Goal: Transaction & Acquisition: Purchase product/service

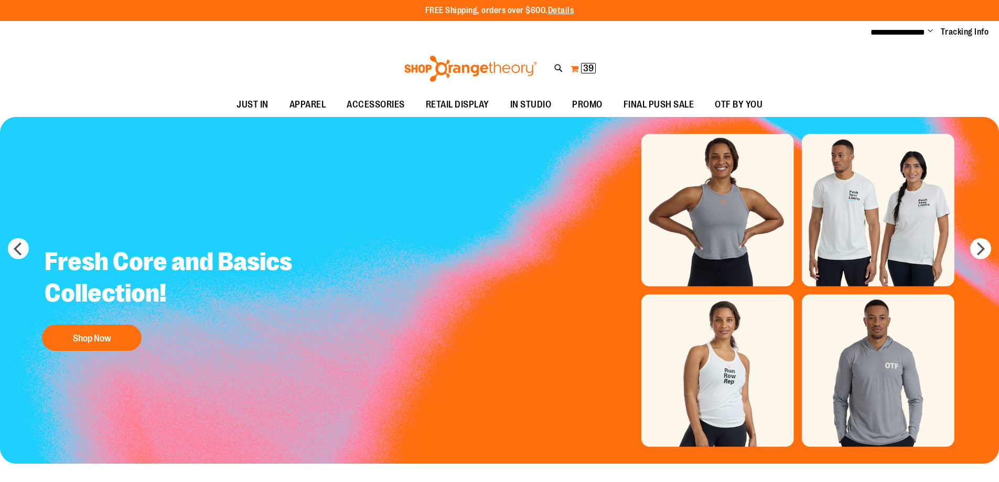
click at [590, 68] on span "39" at bounding box center [588, 68] width 10 height 10
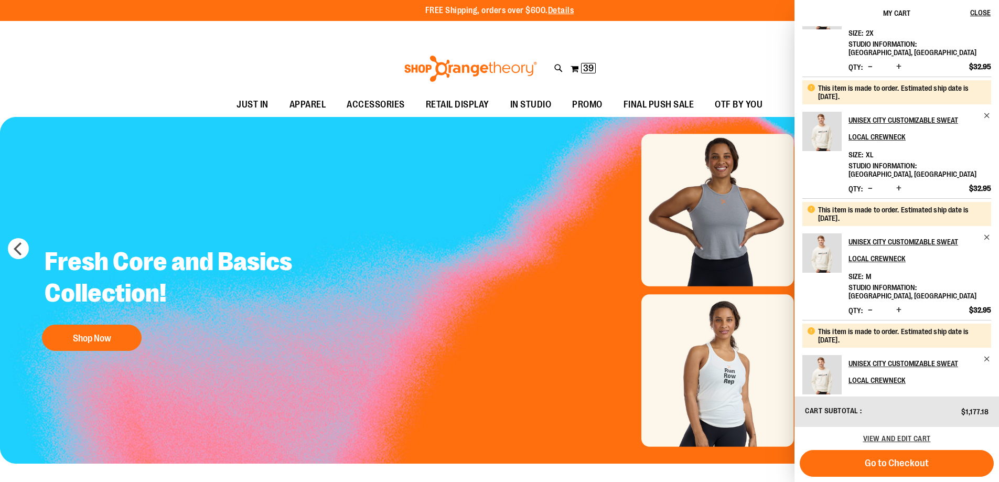
scroll to position [105, 0]
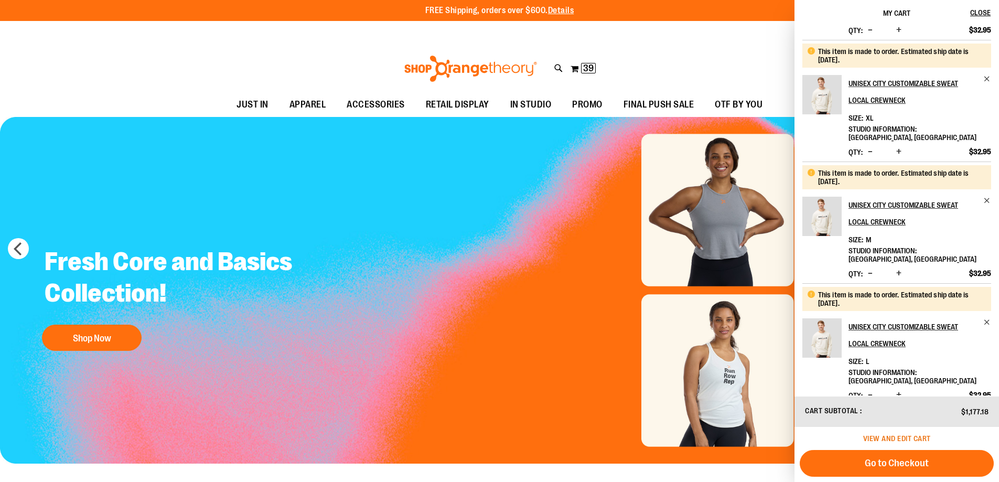
click at [923, 435] on span "View and edit cart" at bounding box center [897, 438] width 68 height 8
click at [922, 435] on span "View and edit cart" at bounding box center [897, 438] width 68 height 8
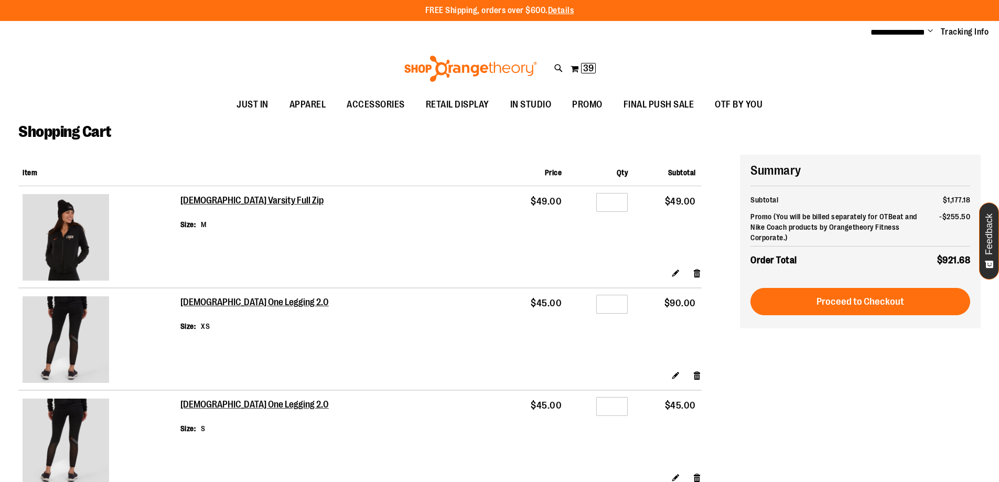
click at [56, 239] on img at bounding box center [66, 237] width 87 height 87
click at [191, 202] on h2 "[DEMOGRAPHIC_DATA] Varsity Full Zip" at bounding box center [252, 201] width 145 height 12
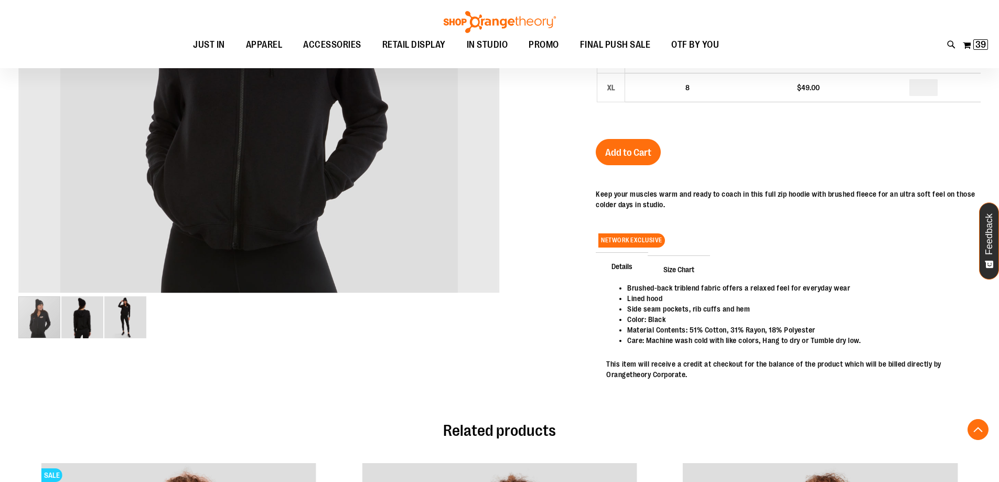
scroll to position [314, 0]
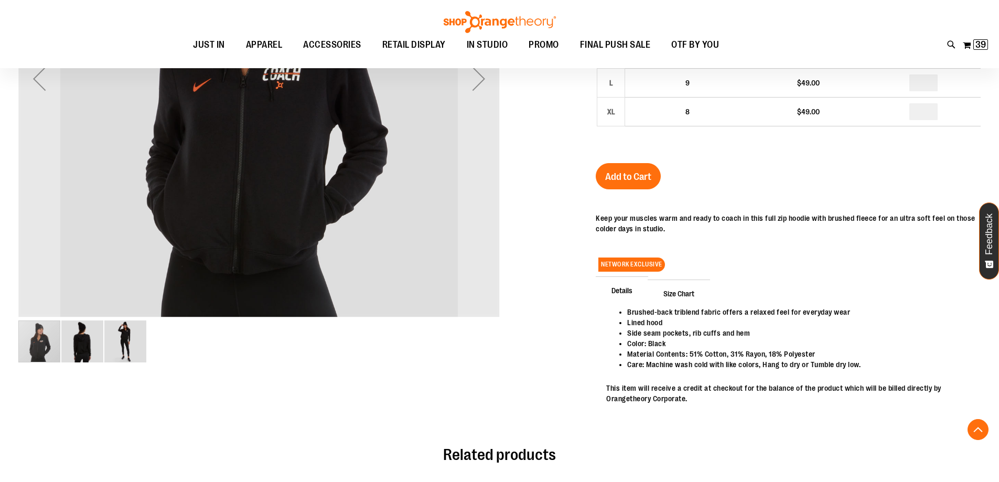
click at [77, 353] on img "image 2 of 3" at bounding box center [82, 342] width 42 height 42
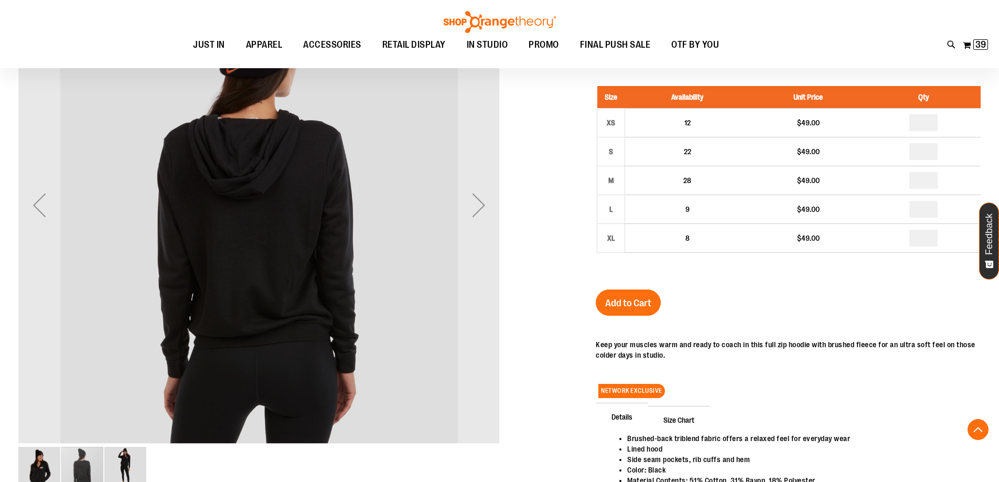
scroll to position [209, 0]
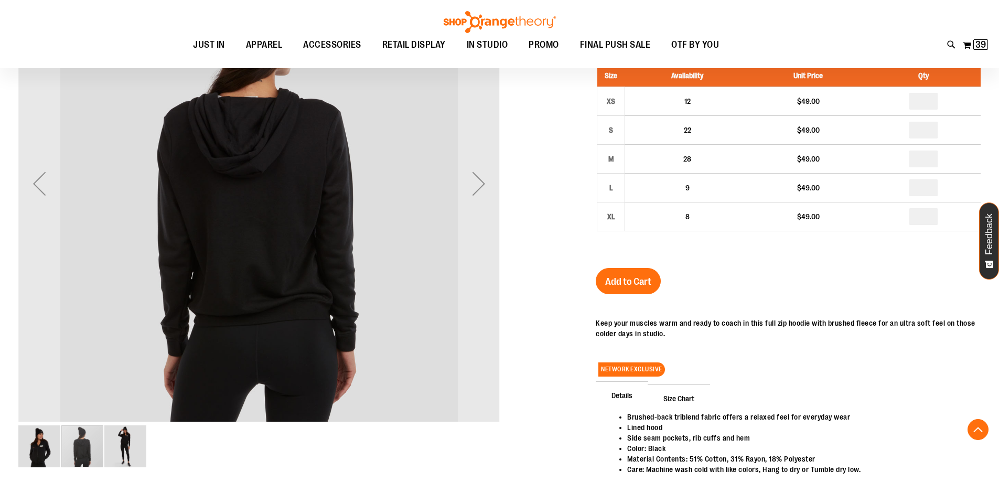
click at [130, 445] on img "image 3 of 3" at bounding box center [125, 446] width 42 height 42
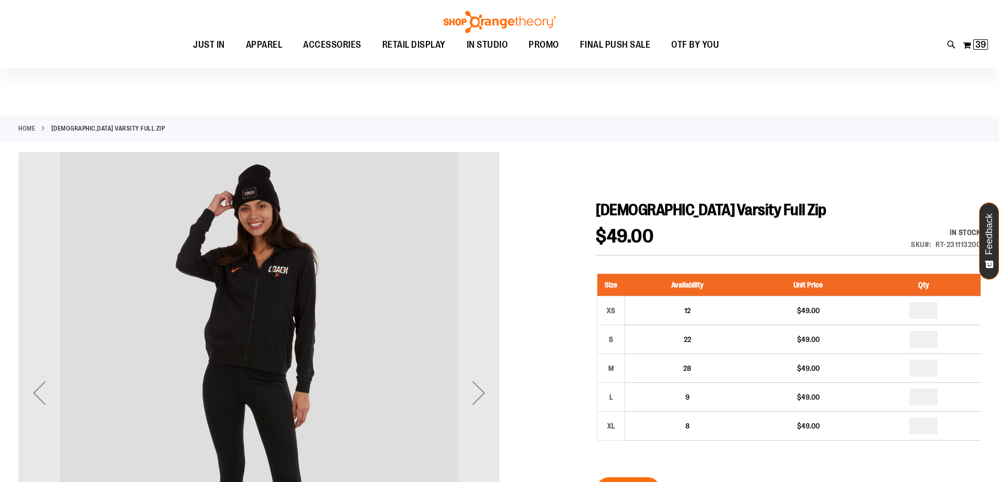
scroll to position [104, 0]
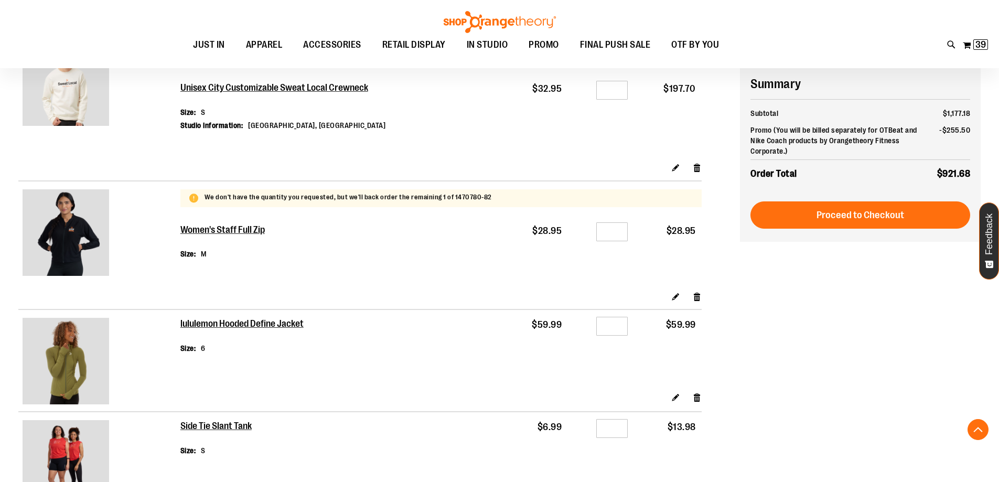
scroll to position [1363, 0]
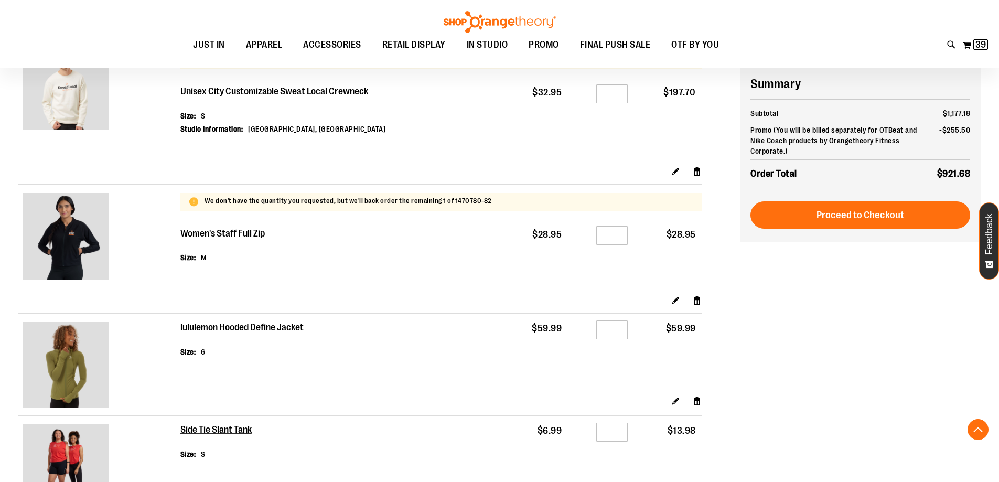
click at [240, 231] on h2 "Women's Staff Full Zip" at bounding box center [223, 234] width 86 height 12
click at [44, 244] on img at bounding box center [66, 236] width 87 height 87
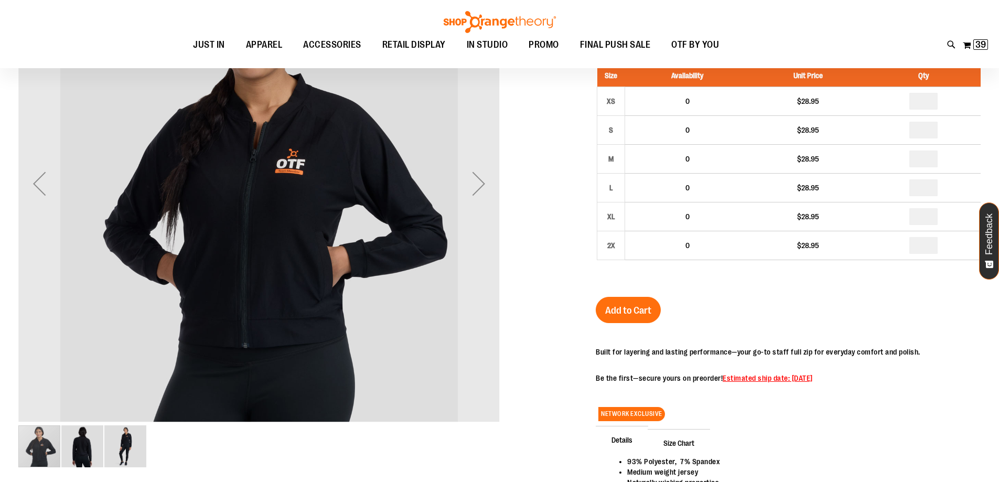
scroll to position [209, 0]
click at [477, 178] on div "Next" at bounding box center [479, 184] width 42 height 42
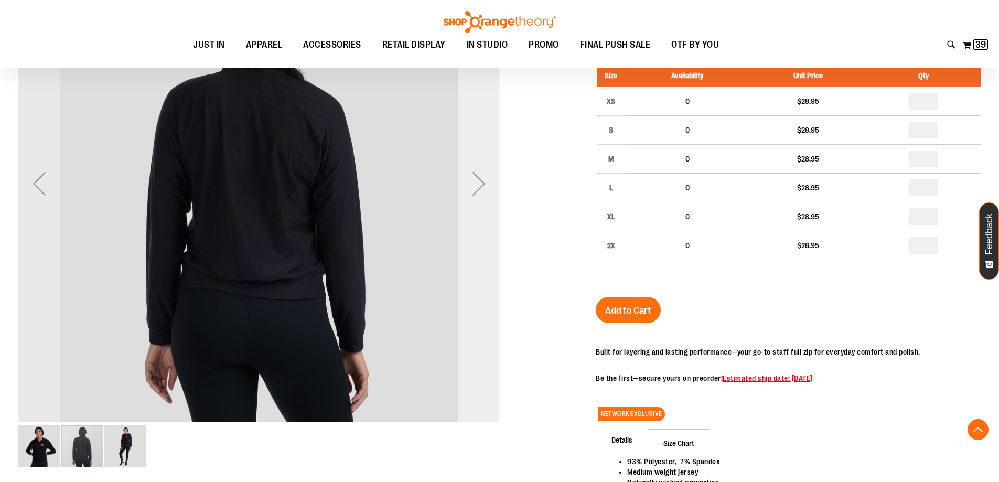
click at [477, 178] on div "Next" at bounding box center [479, 184] width 42 height 42
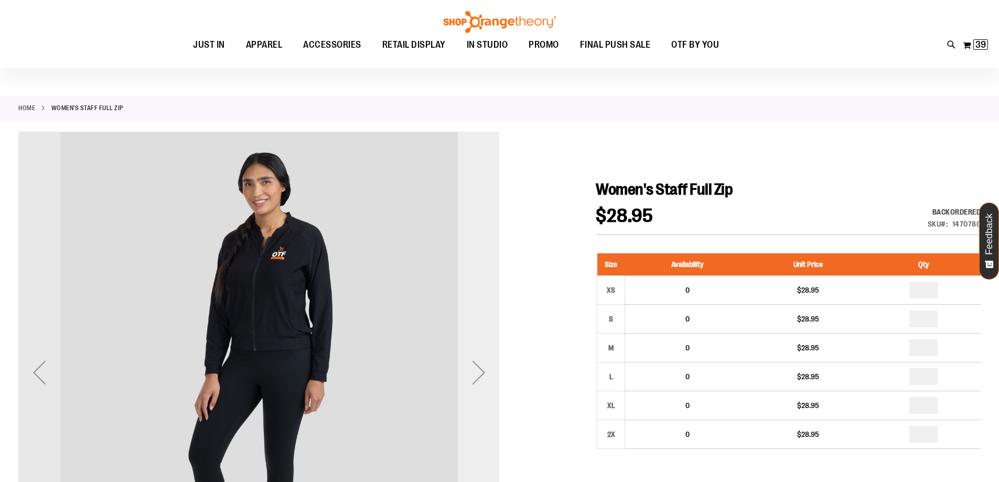
scroll to position [0, 0]
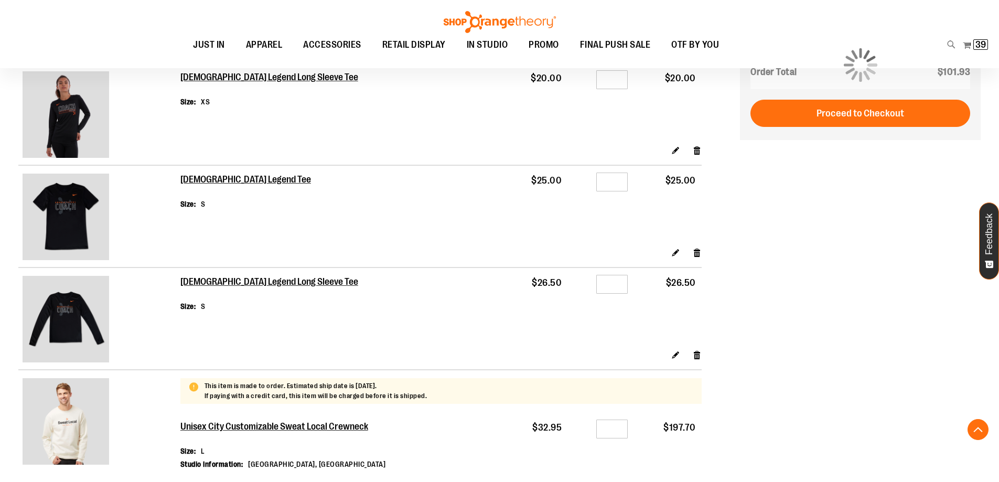
scroll to position [208, 0]
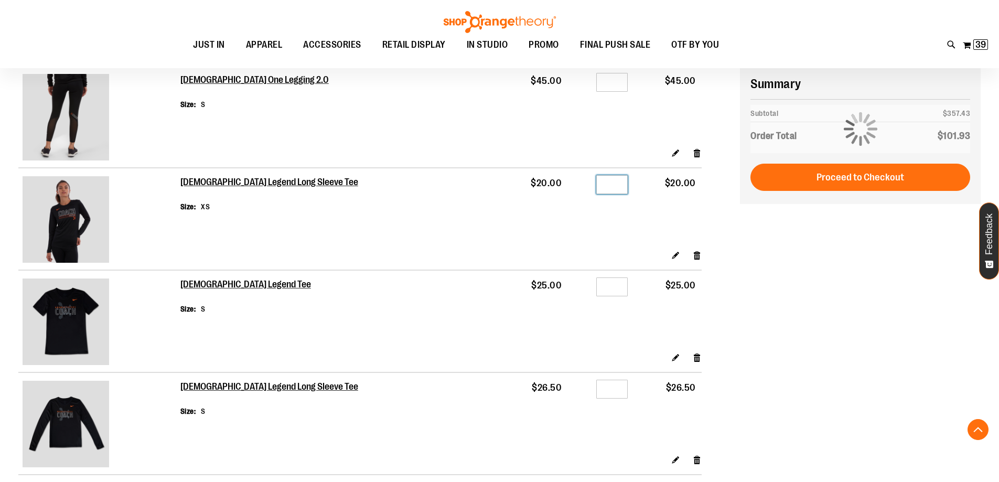
click at [615, 182] on input "*" at bounding box center [611, 184] width 31 height 19
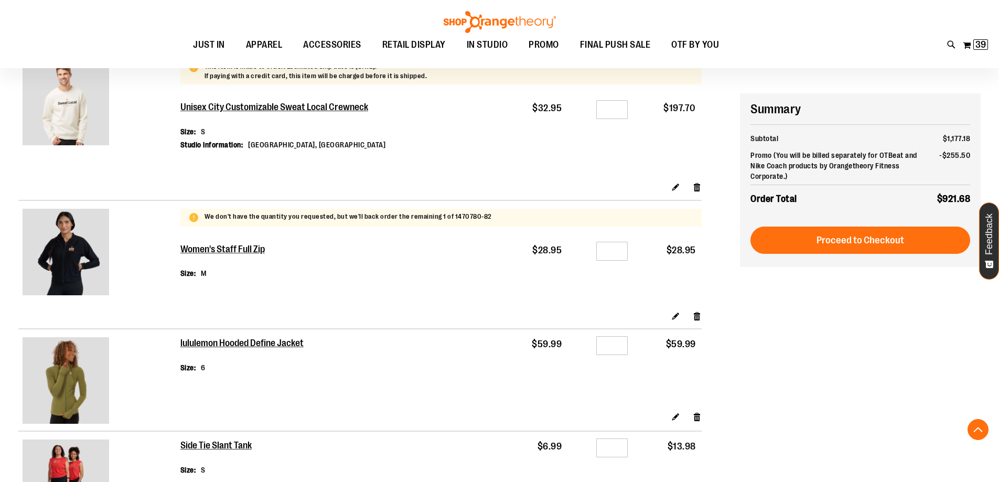
scroll to position [1257, 0]
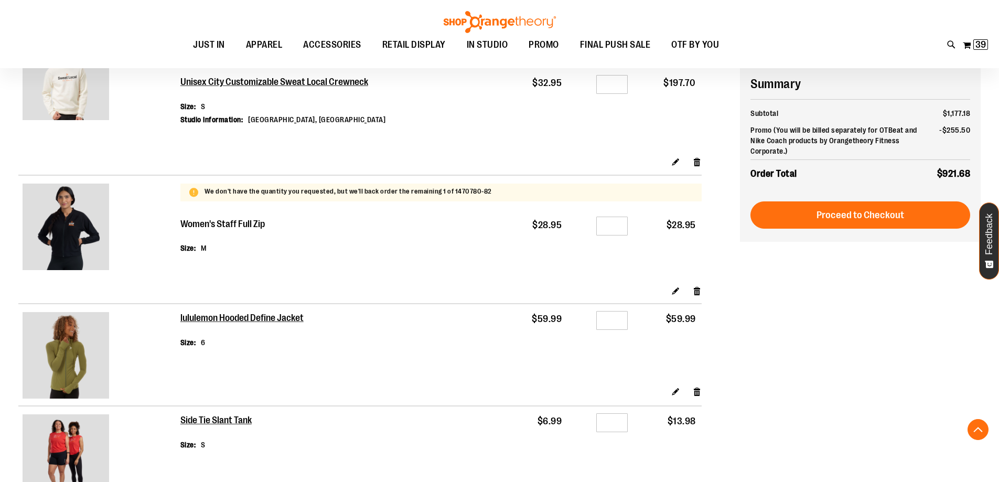
type input "*"
click at [244, 226] on h2 "Women's Staff Full Zip" at bounding box center [223, 225] width 86 height 12
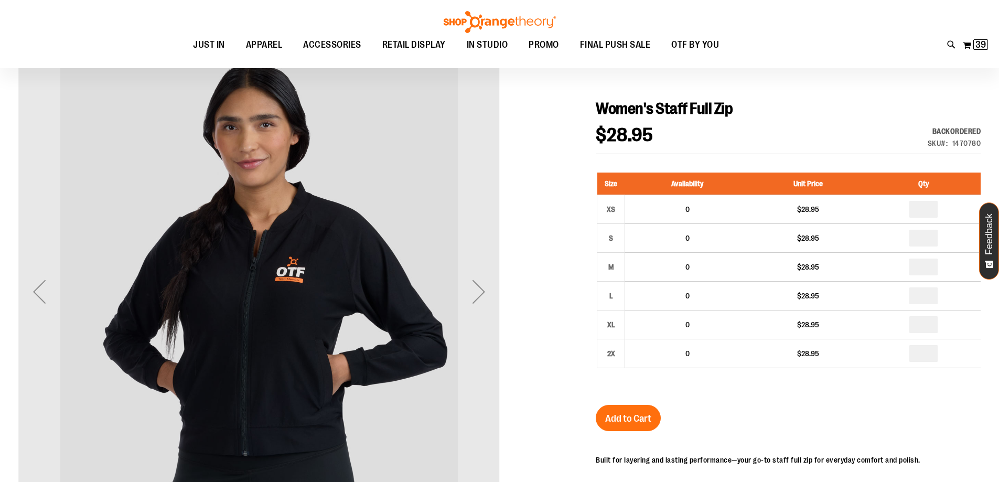
scroll to position [104, 0]
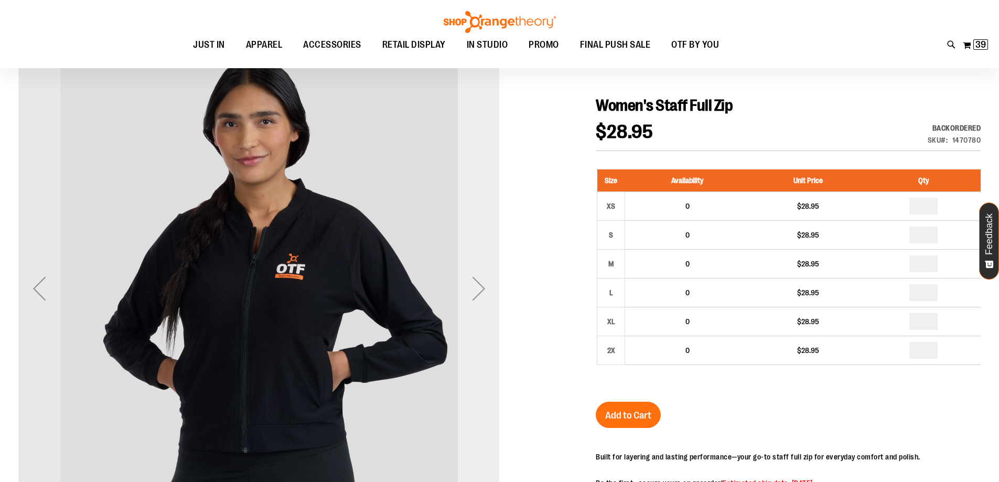
click at [477, 294] on div "Next" at bounding box center [479, 289] width 42 height 42
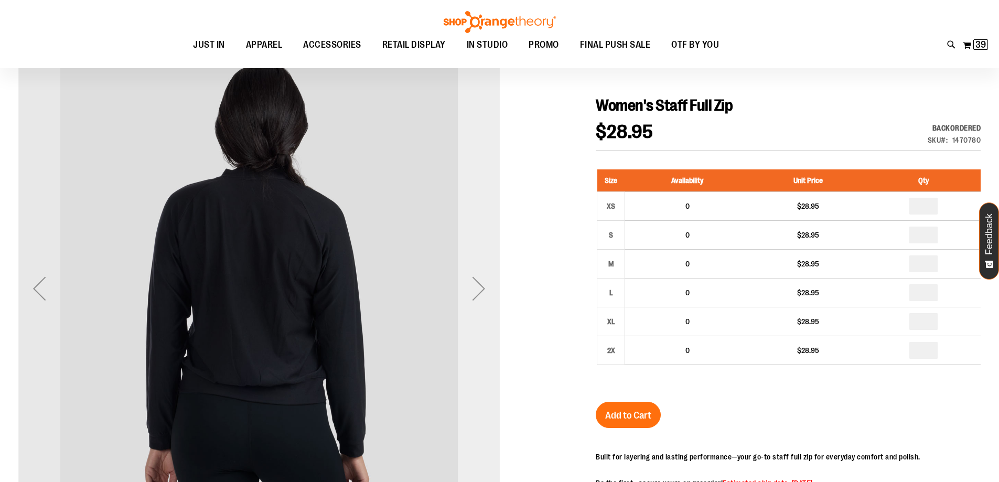
click at [477, 294] on div "Next" at bounding box center [479, 289] width 42 height 42
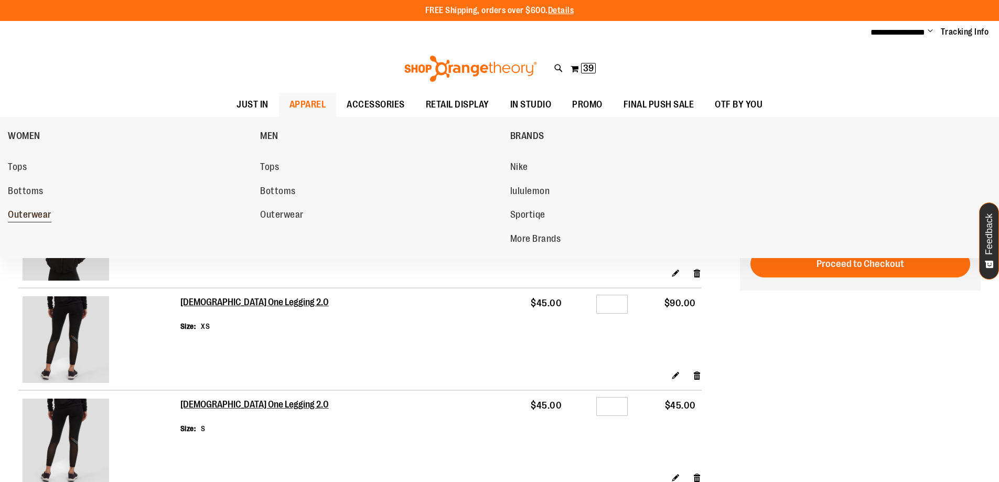
click at [47, 211] on span "Outerwear" at bounding box center [30, 215] width 44 height 13
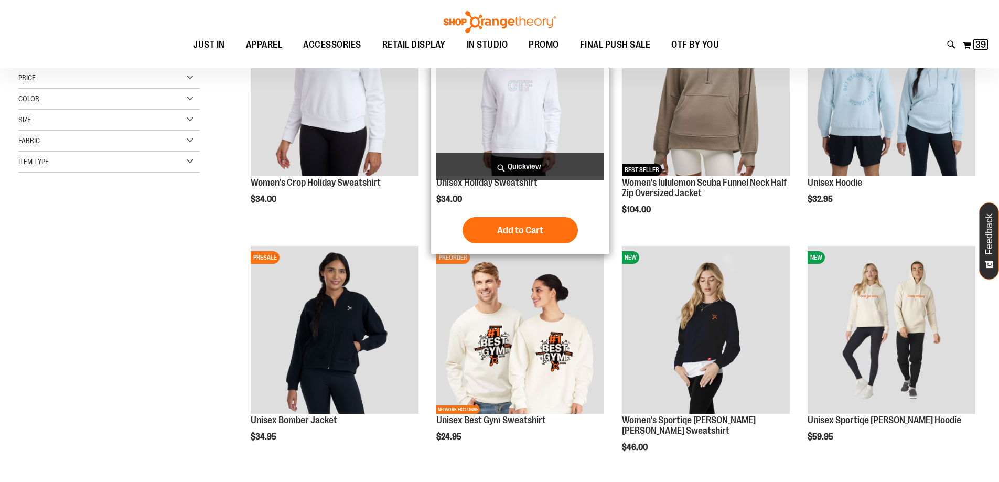
scroll to position [209, 0]
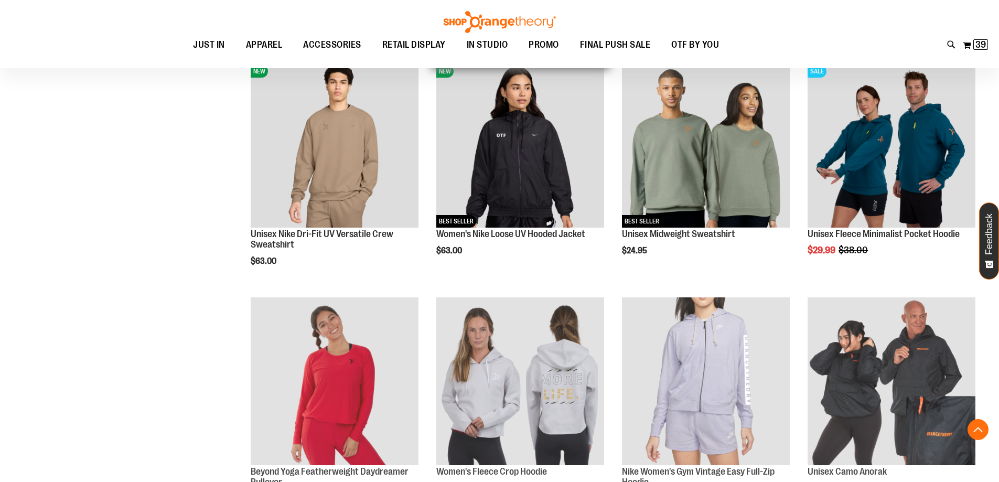
scroll to position [209, 0]
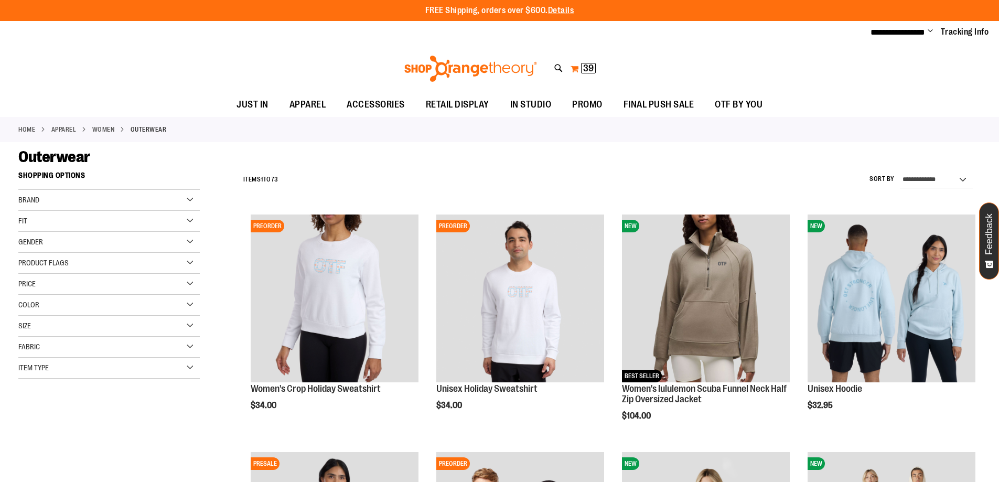
click at [590, 63] on span "39" at bounding box center [588, 68] width 10 height 10
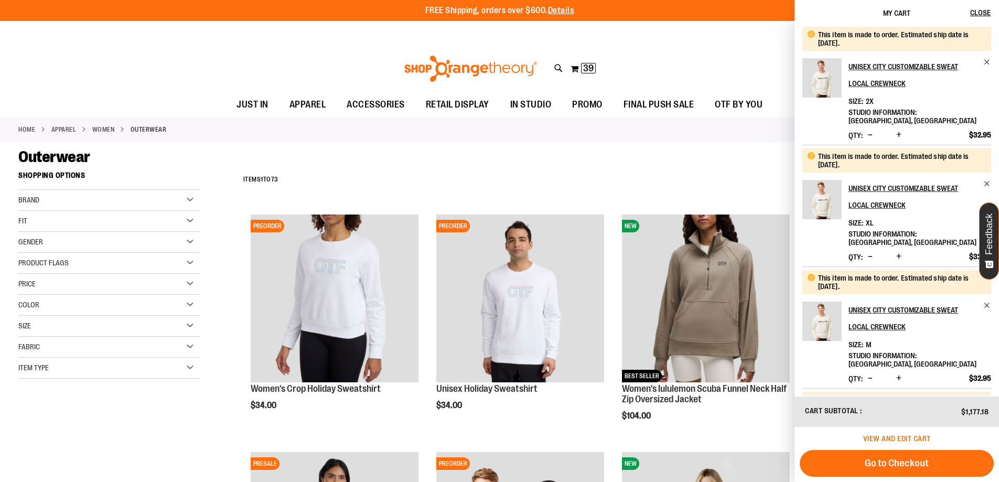
click at [898, 437] on span "View and edit cart" at bounding box center [897, 438] width 68 height 8
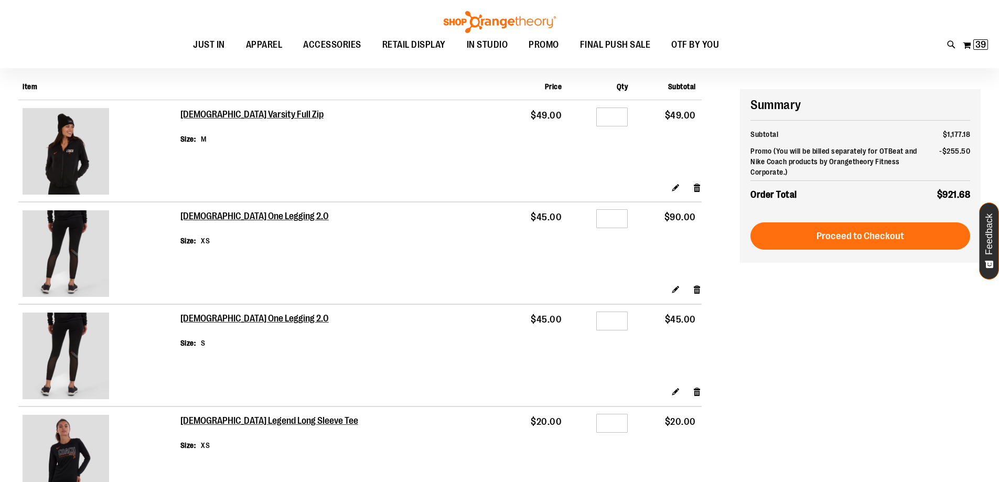
scroll to position [106, 0]
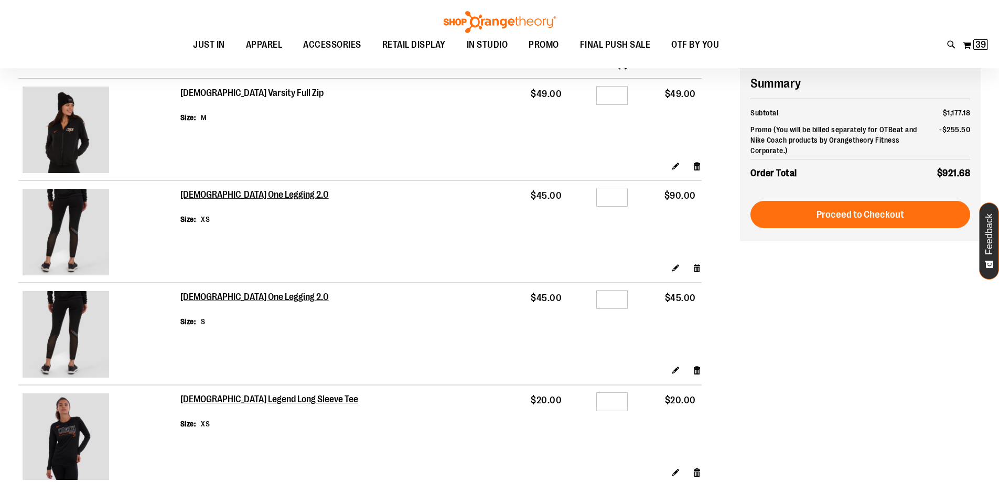
click at [196, 94] on h2 "[DEMOGRAPHIC_DATA] Varsity Full Zip" at bounding box center [252, 94] width 145 height 12
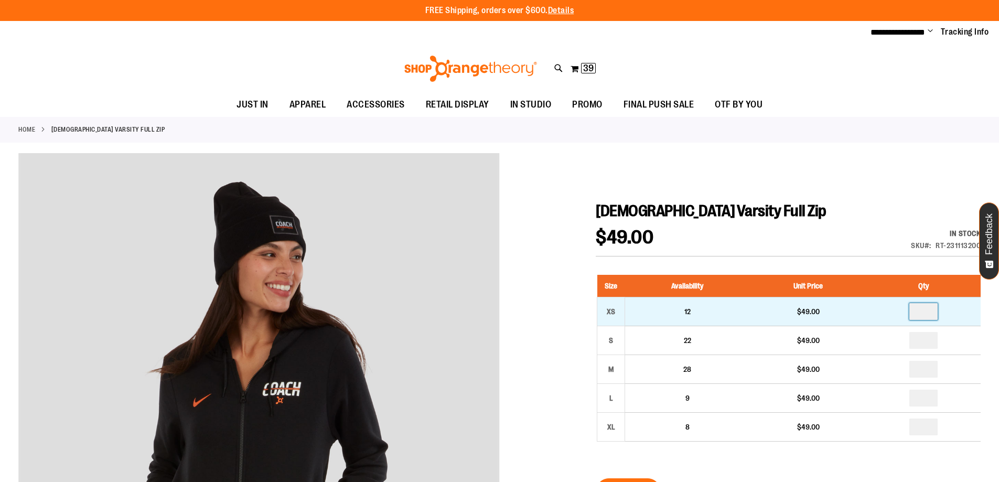
click at [930, 309] on input "number" at bounding box center [924, 311] width 28 height 17
type input "*"
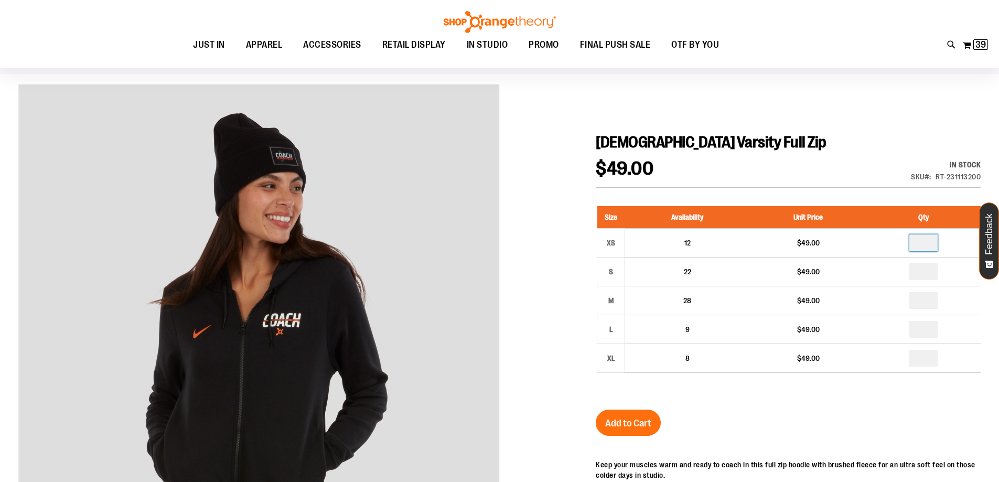
scroll to position [104, 0]
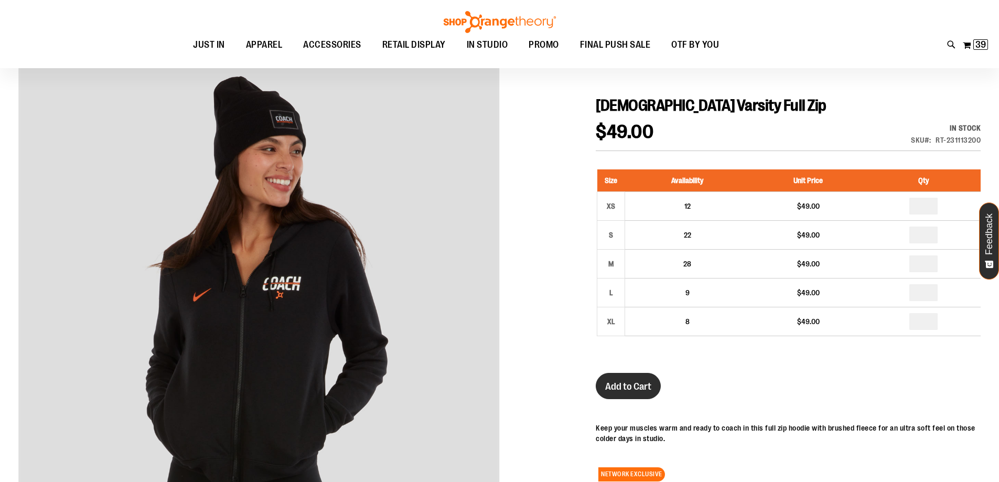
click at [618, 396] on button "Add to Cart" at bounding box center [628, 386] width 65 height 26
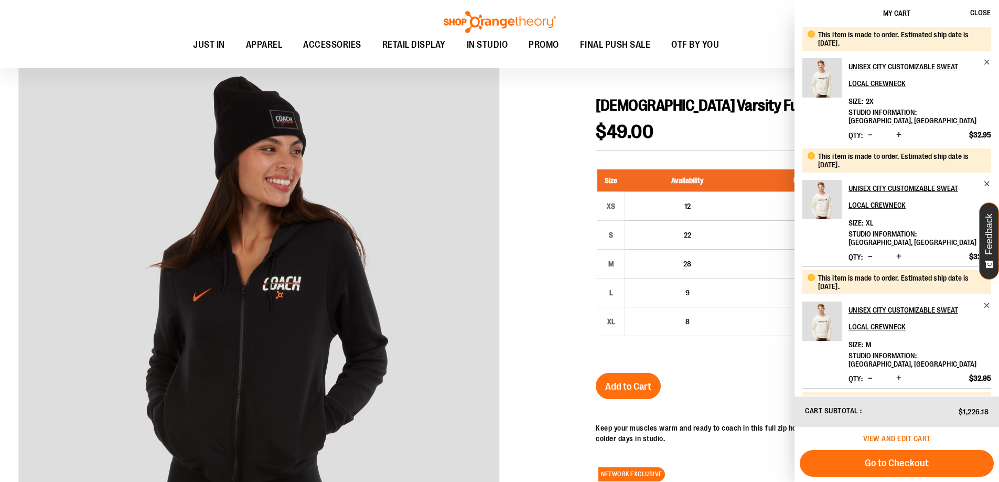
click at [893, 436] on span "View and edit cart" at bounding box center [897, 438] width 68 height 8
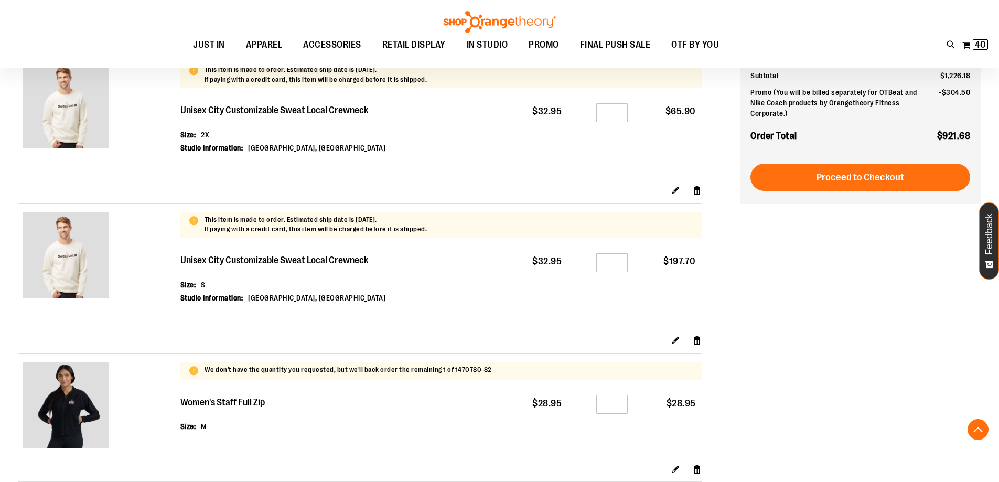
scroll to position [1258, 0]
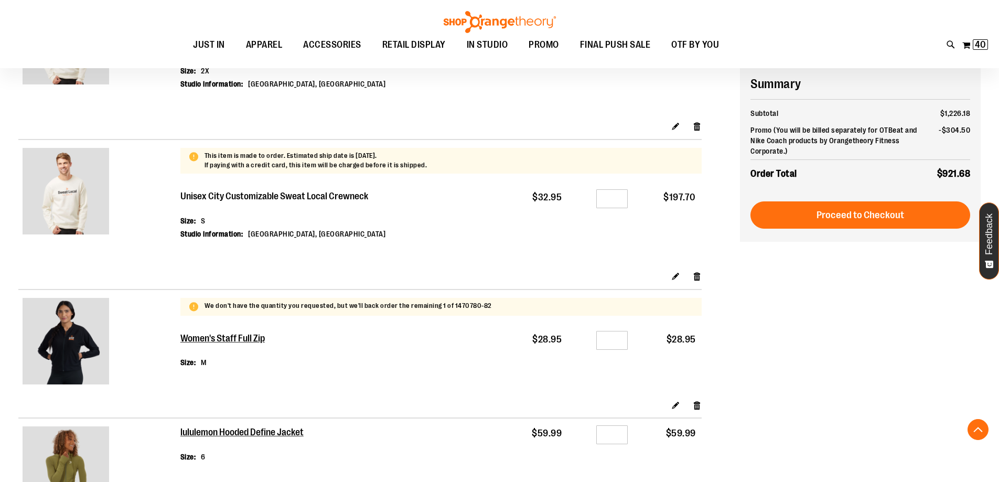
click at [254, 199] on h2 "Unisex City Customizable Sweat Local Crewneck" at bounding box center [283, 197] width 207 height 12
click at [250, 194] on h2 "Unisex City Customizable Sweat Local Crewneck" at bounding box center [283, 197] width 207 height 12
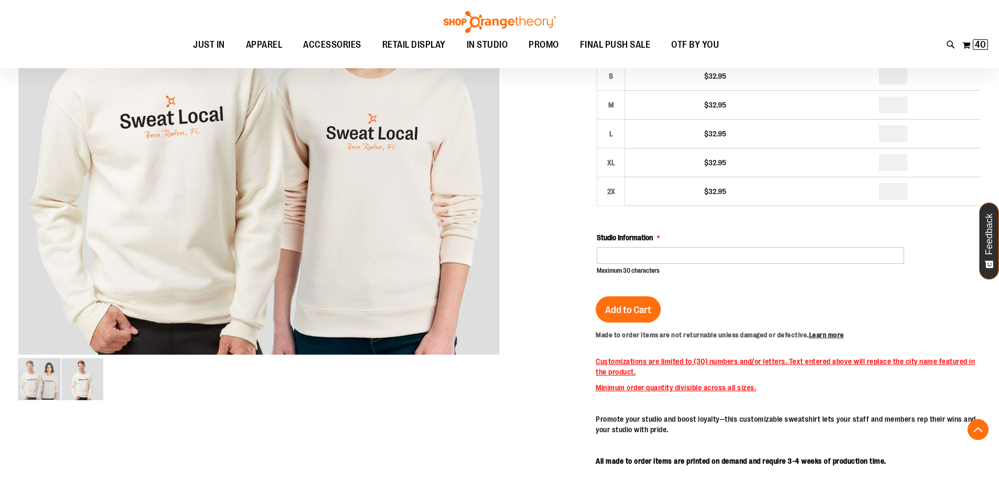
scroll to position [314, 0]
